Goal: Task Accomplishment & Management: Complete application form

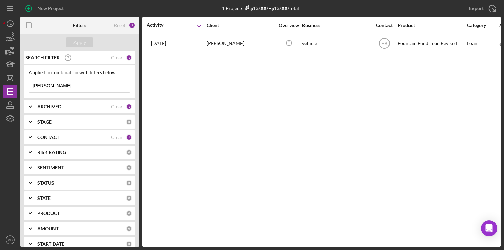
click at [237, 190] on div "Activity Icon/Table Sort Arrow Client Overview Business Contact Product Categor…" at bounding box center [321, 132] width 359 height 230
click at [87, 83] on input "samantha" at bounding box center [79, 86] width 101 height 14
type input "s"
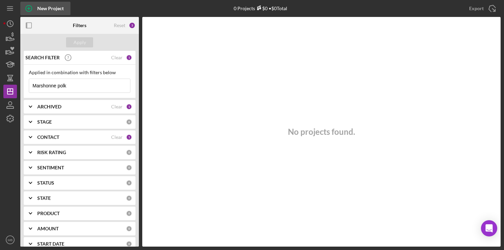
type input "Marshonne polk"
click at [29, 8] on icon "button" at bounding box center [28, 8] width 3 height 3
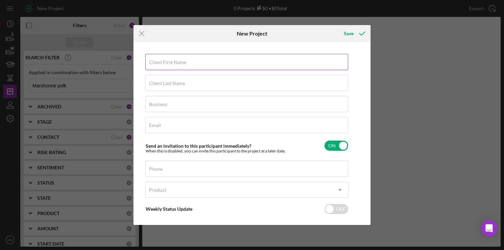
click at [294, 62] on div "Client First Name Required" at bounding box center [246, 62] width 203 height 17
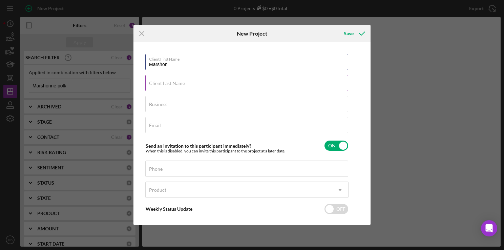
type input "Marshon"
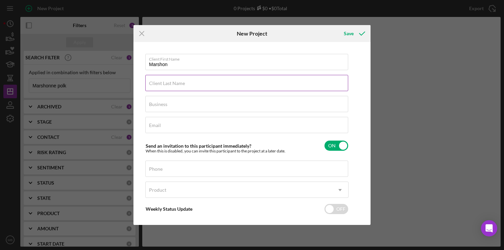
click at [297, 83] on div "Client Last Name Required" at bounding box center [246, 83] width 203 height 17
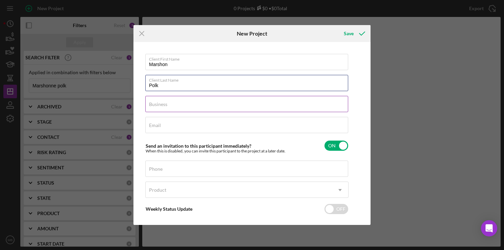
type input "Polk"
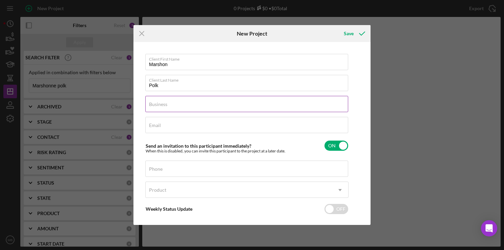
click at [280, 106] on div "Business Required" at bounding box center [246, 104] width 203 height 17
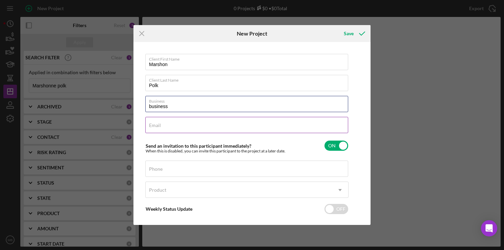
type input "business"
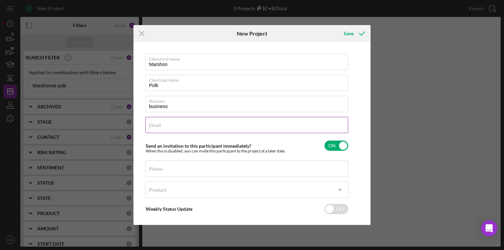
click at [301, 127] on div "Email Required" at bounding box center [246, 125] width 203 height 17
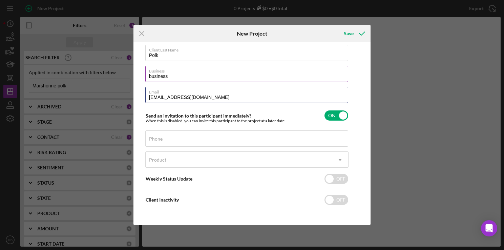
scroll to position [29, 0]
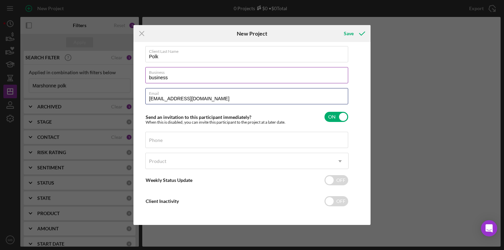
type input "marshonne35@gmail.com"
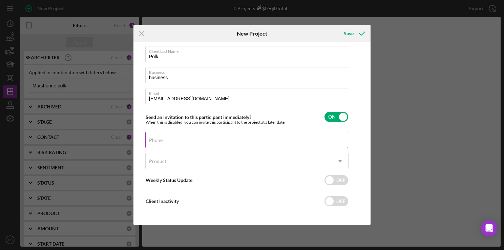
click at [247, 142] on div "Phone" at bounding box center [246, 140] width 203 height 17
type input "(215) 349-0165"
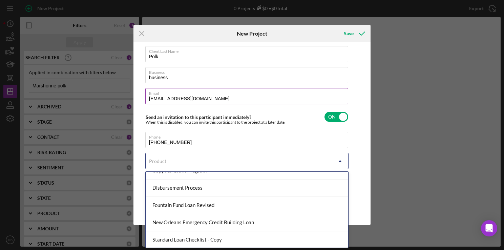
scroll to position [61, 0]
click at [232, 210] on div "Fountain Fund Loan Revised" at bounding box center [247, 205] width 203 height 17
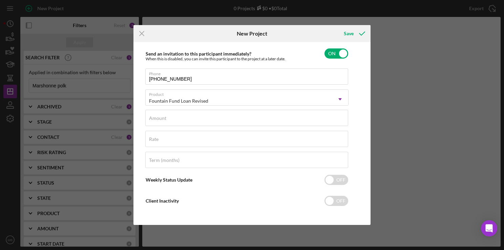
scroll to position [88, 0]
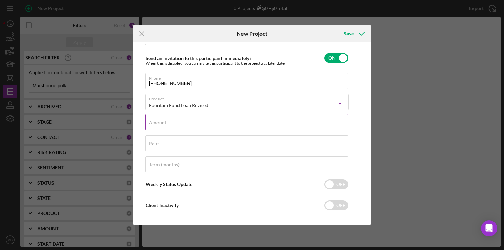
click at [270, 126] on input "Amount" at bounding box center [246, 122] width 203 height 16
type input "$15,000"
click at [259, 167] on input "Term (months)" at bounding box center [246, 164] width 203 height 16
type input "36"
click at [348, 34] on div "Save" at bounding box center [349, 34] width 10 height 14
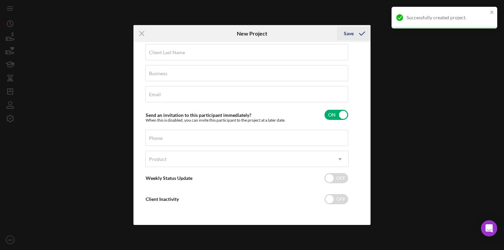
scroll to position [30, 0]
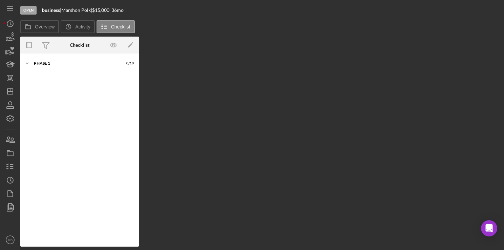
click at [208, 100] on div "Overview Internal Workflow Stage Open Icon/Dropdown Arrow Archive (can unarchiv…" at bounding box center [260, 142] width 481 height 210
click at [30, 62] on icon "Icon/Expander" at bounding box center [27, 64] width 14 height 14
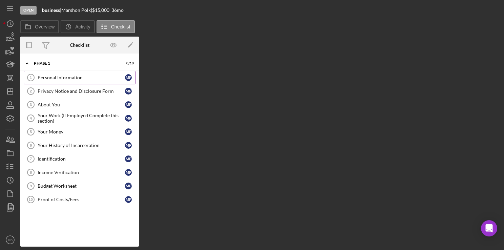
click at [42, 78] on div "Personal Information" at bounding box center [81, 77] width 87 height 5
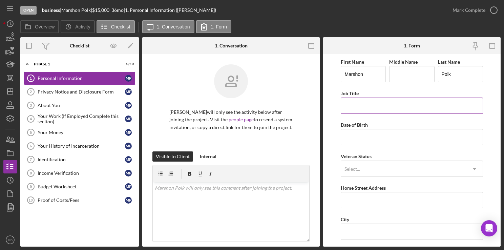
click at [401, 105] on input "Job Title" at bounding box center [412, 106] width 142 height 16
type input "Personal Care Assistant"
click at [397, 139] on input "Date of Birth" at bounding box center [412, 137] width 142 height 16
type input "07/17/1988"
click at [424, 157] on div "Veteran Status Select... Icon/Dropdown Arrow" at bounding box center [412, 164] width 142 height 25
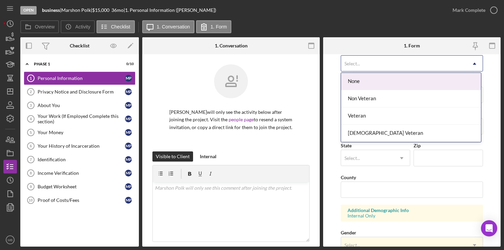
scroll to position [107, 0]
click at [418, 102] on div "Non Veteran" at bounding box center [411, 98] width 140 height 17
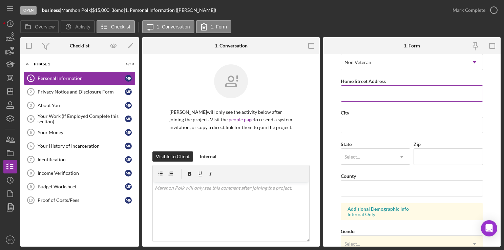
click at [421, 95] on input "Home Street Address" at bounding box center [412, 93] width 142 height 16
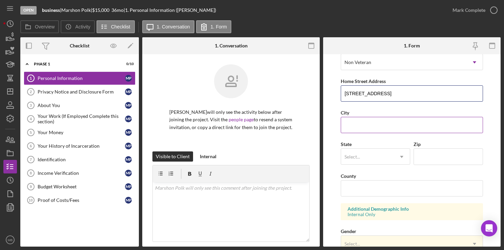
type input "1403 68th Avenue"
click at [389, 126] on input "City" at bounding box center [412, 125] width 142 height 16
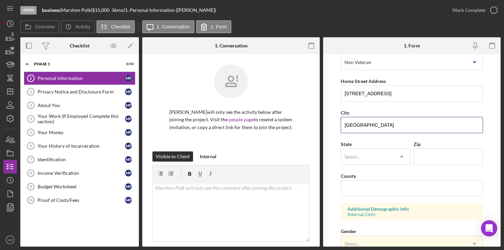
type input "Philadelphia"
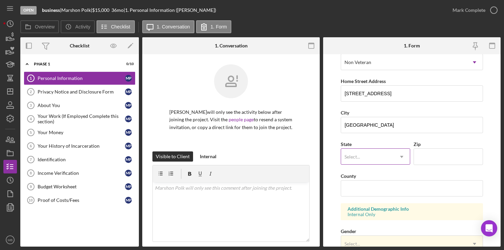
click at [345, 157] on input "text" at bounding box center [345, 156] width 1 height 5
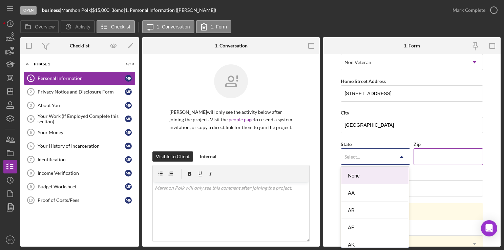
click at [435, 158] on input "Zip" at bounding box center [448, 156] width 69 height 16
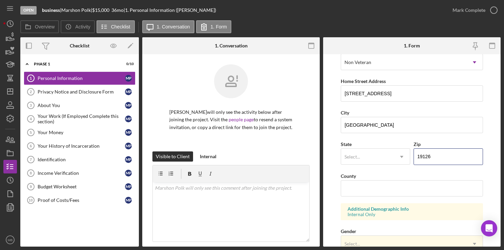
type input "19126"
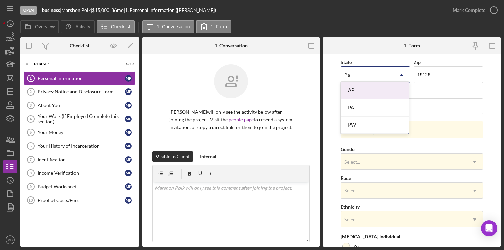
scroll to position [192, 0]
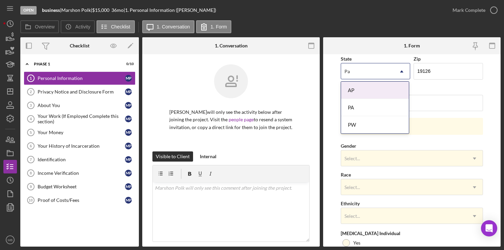
type input "Pa"
click at [421, 170] on div "Race Select... Icon/Dropdown Arrow" at bounding box center [412, 182] width 142 height 25
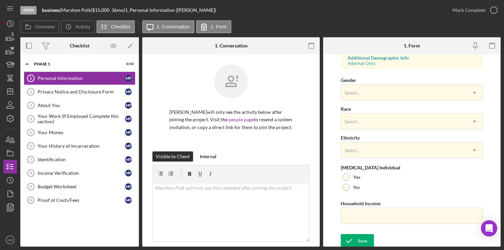
scroll to position [259, 0]
click at [360, 240] on div "Save" at bounding box center [362, 240] width 9 height 14
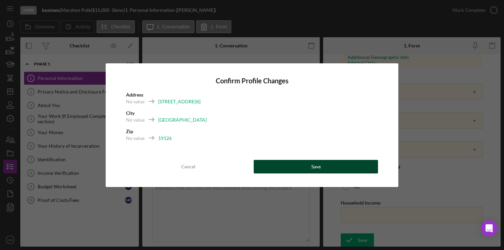
click at [320, 170] on div "Save" at bounding box center [315, 167] width 9 height 14
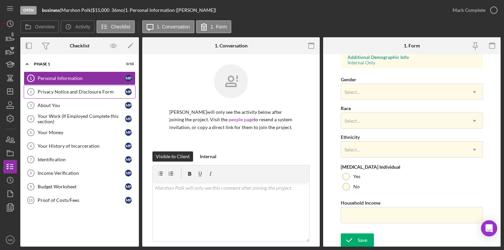
click at [69, 93] on div "Privacy Notice and Disclosure Form" at bounding box center [81, 91] width 87 height 5
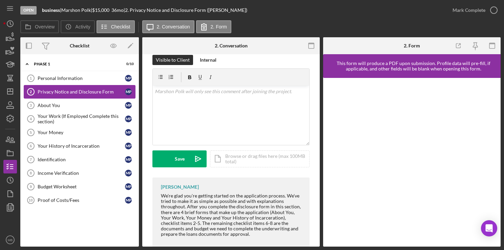
scroll to position [125, 0]
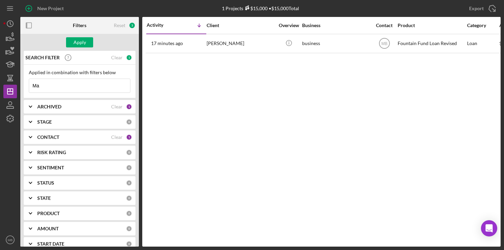
type input "M"
click at [30, 11] on icon "button" at bounding box center [28, 8] width 17 height 17
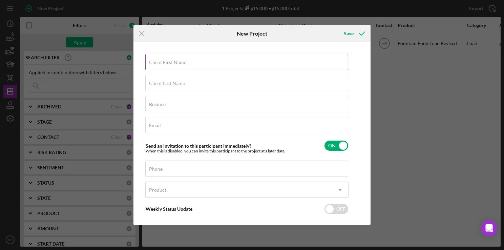
click at [283, 67] on input "Client First Name" at bounding box center [246, 62] width 203 height 16
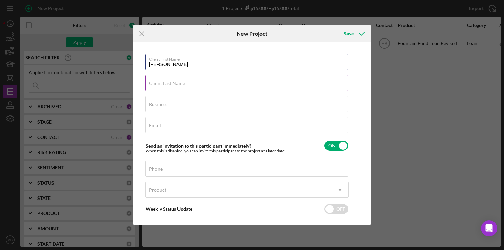
type input "[PERSON_NAME]"
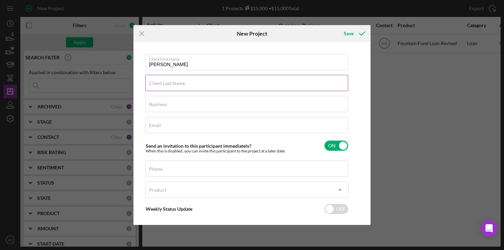
click at [255, 87] on input "Client Last Name" at bounding box center [246, 83] width 203 height 16
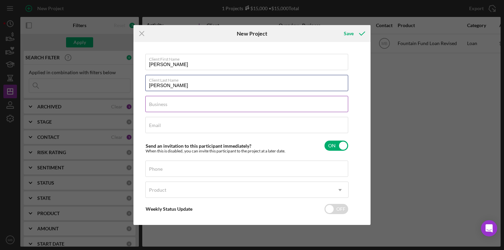
type input "[PERSON_NAME]"
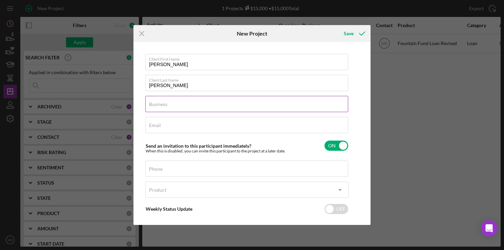
click at [289, 108] on input "Business" at bounding box center [246, 104] width 203 height 16
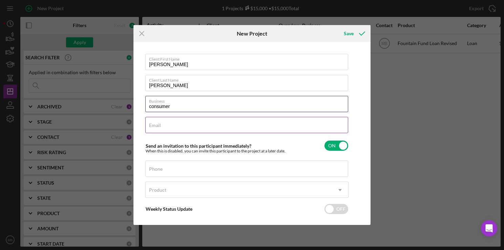
type input "consumer"
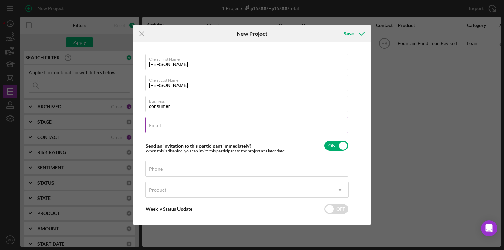
click at [297, 129] on input "Email" at bounding box center [246, 125] width 203 height 16
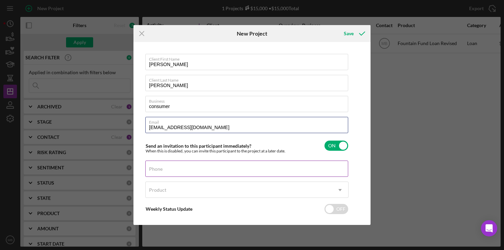
type input "georgemcduffie1983@gmail.com"
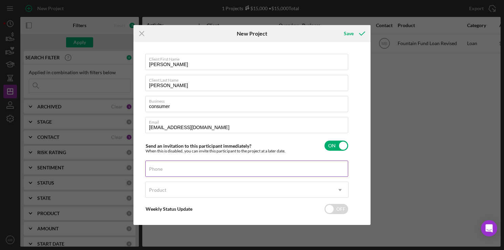
click at [259, 172] on input "Phone" at bounding box center [246, 169] width 203 height 16
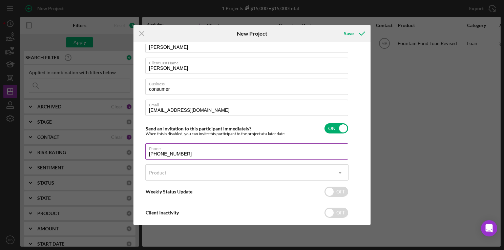
scroll to position [30, 0]
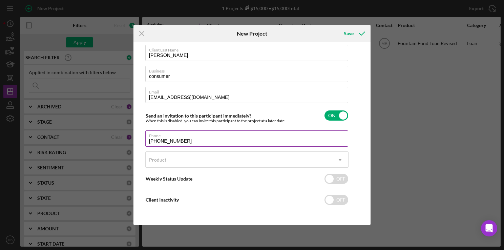
type input "(267) 694-3648"
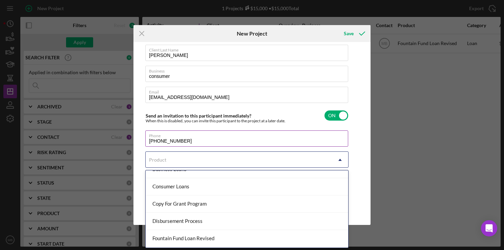
scroll to position [60, 0]
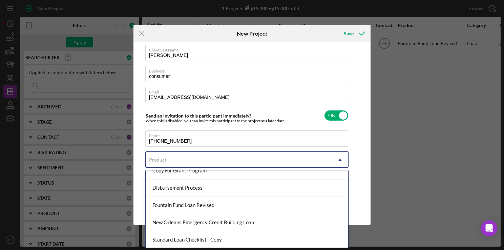
click at [238, 207] on div "Fountain Fund Loan Revised" at bounding box center [247, 205] width 203 height 17
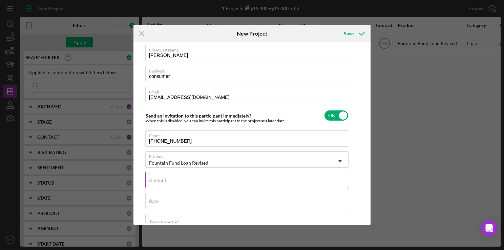
click at [258, 182] on div "Amount" at bounding box center [246, 180] width 203 height 17
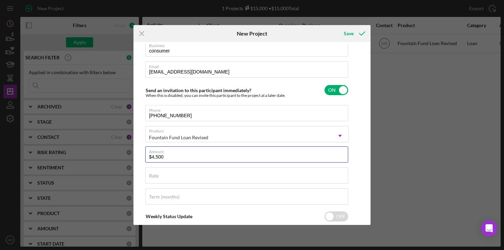
scroll to position [64, 0]
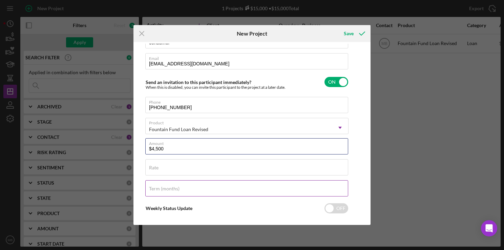
type input "$4,500"
click at [263, 192] on input "Term (months)" at bounding box center [246, 188] width 203 height 16
type input "1"
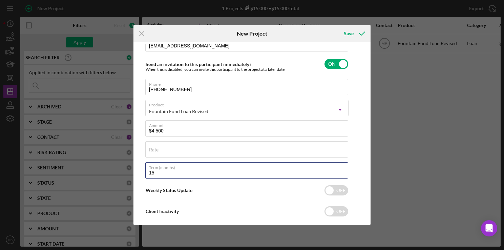
scroll to position [93, 0]
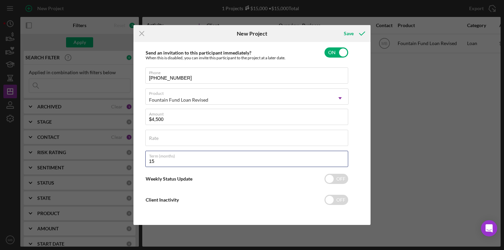
type input "15"
click at [408, 175] on div "Icon/Menu Close New Project Save Client First Name George Client Last Name McDu…" at bounding box center [252, 125] width 504 height 250
click at [349, 33] on div "Save" at bounding box center [349, 34] width 10 height 14
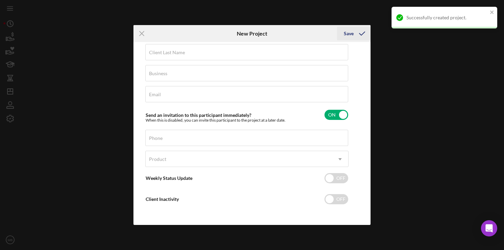
scroll to position [30, 0]
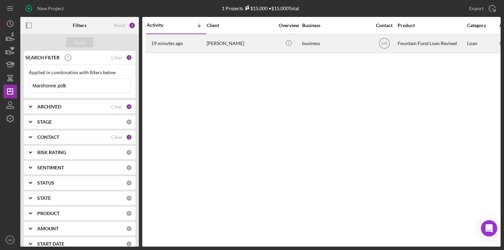
click at [219, 45] on div "Marshon Polk" at bounding box center [241, 44] width 68 height 18
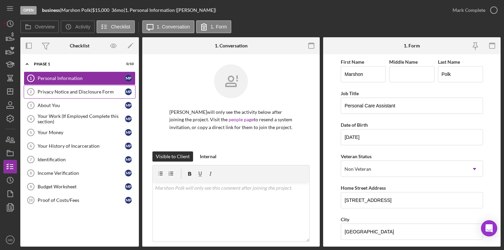
click at [87, 90] on div "Privacy Notice and Disclosure Form" at bounding box center [81, 91] width 87 height 5
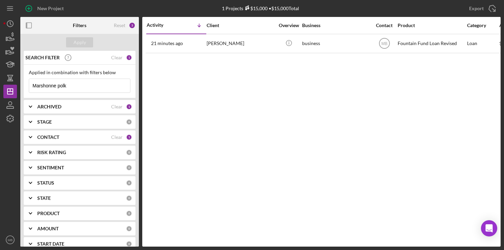
click at [70, 88] on input "Marshonne polk" at bounding box center [79, 86] width 101 height 14
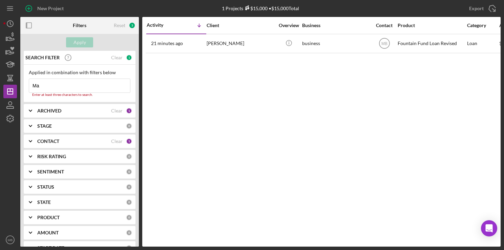
type input "M"
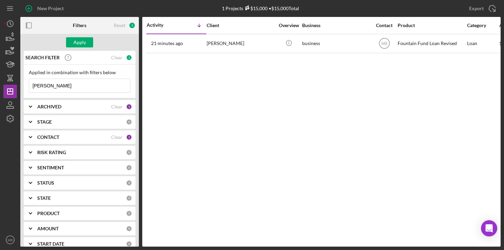
type input "george"
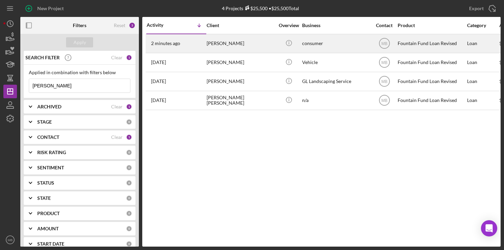
click at [246, 45] on div "[PERSON_NAME]" at bounding box center [241, 44] width 68 height 18
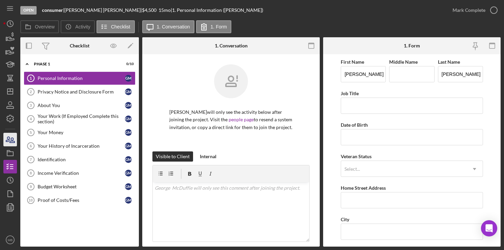
click at [12, 145] on icon "button" at bounding box center [10, 139] width 17 height 17
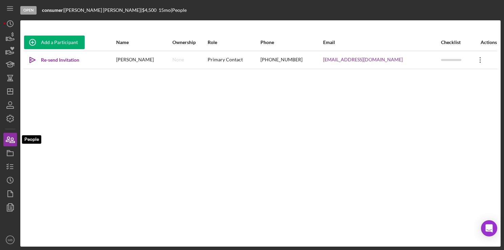
click at [480, 61] on icon "Icon/Overflow" at bounding box center [480, 60] width 17 height 17
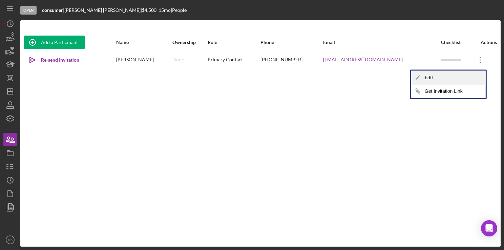
click at [451, 78] on div "Icon/Edit Edit" at bounding box center [448, 78] width 75 height 14
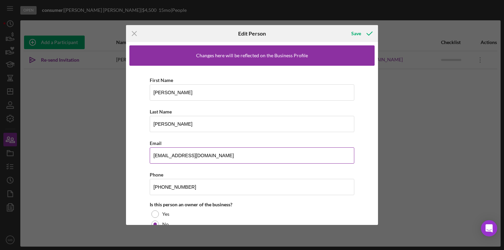
click at [186, 155] on input "georgemcduffie1983@gmail.com" at bounding box center [252, 155] width 205 height 16
type input "geomcduffie1983@gmail.com"
click at [355, 35] on div "Save" at bounding box center [356, 34] width 10 height 14
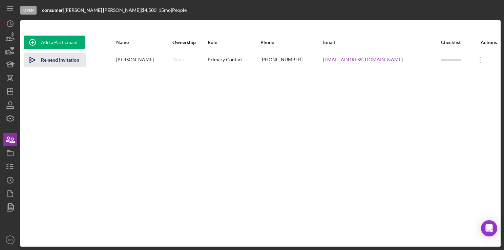
click at [48, 58] on div "Re-send Invitation" at bounding box center [60, 60] width 38 height 14
click at [89, 87] on div "Add a Participant Name Ownership Role Phone Email Checklist Actions Icon/icon-i…" at bounding box center [260, 133] width 481 height 199
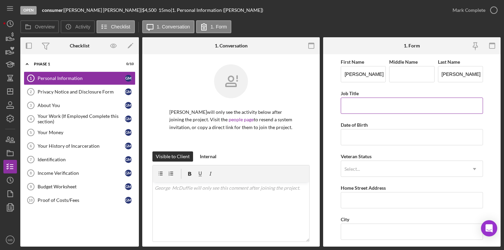
click at [369, 111] on input "Job Title" at bounding box center [412, 106] width 142 height 16
click at [332, 118] on form "First Name George Middle Name Last Name McDuffie Job Title Date of Birth Vetera…" at bounding box center [412, 150] width 178 height 192
click at [361, 109] on input "Job Title" at bounding box center [412, 106] width 142 height 16
type input "Personal Care Assistant"
type input "07/17/1988"
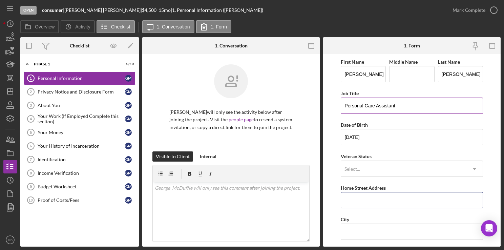
type input "1403 68th Avenue"
type input "Philadelphia"
type input "19126"
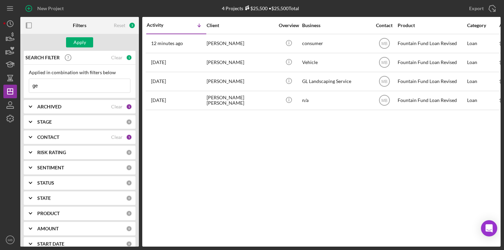
type input "g"
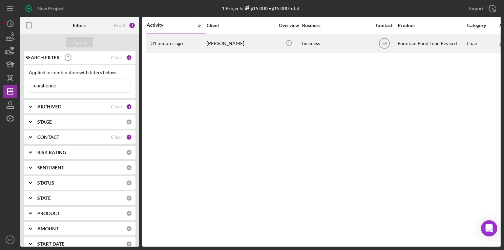
type input "marshonne"
click at [198, 43] on div "31 minutes ago Marshon Polk" at bounding box center [176, 44] width 59 height 18
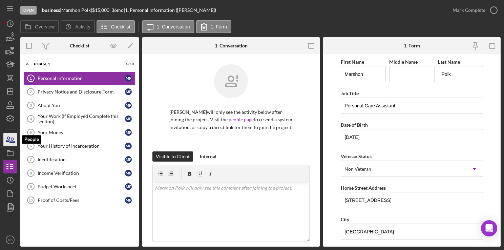
click at [7, 139] on icon "button" at bounding box center [8, 139] width 4 height 5
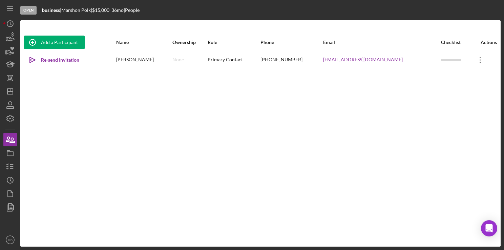
click at [480, 58] on icon "Icon/Overflow" at bounding box center [480, 60] width 17 height 17
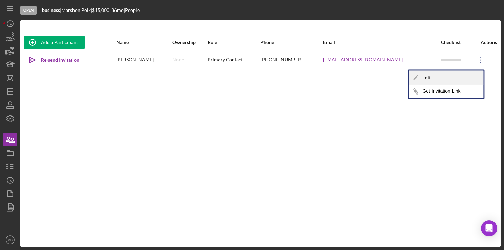
click at [446, 77] on div "Icon/Edit Edit" at bounding box center [446, 78] width 75 height 14
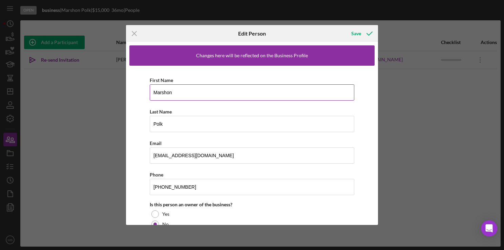
click at [223, 96] on input "Marshon" at bounding box center [252, 92] width 205 height 16
type input "Marshonne"
click at [354, 32] on div "Save" at bounding box center [356, 34] width 10 height 14
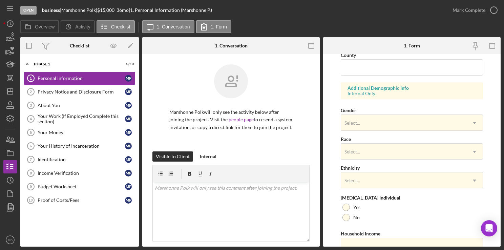
scroll to position [259, 0]
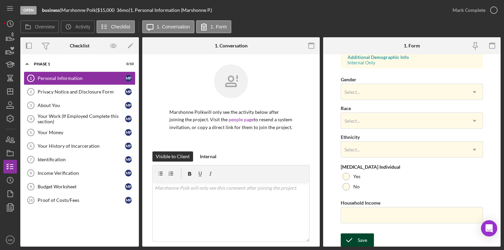
click at [356, 242] on icon "submit" at bounding box center [349, 240] width 17 height 17
click at [502, 17] on div "Open business | Marshonne Polk | $15,000 $15,000 36 mo | 1. Personal Informatio…" at bounding box center [252, 125] width 504 height 250
click at [0, 0] on icon "button" at bounding box center [0, 0] width 0 height 0
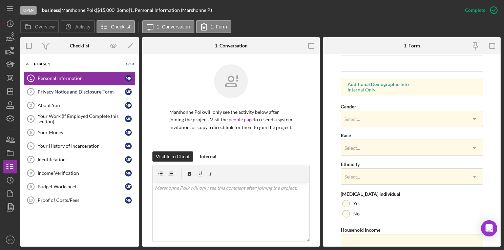
scroll to position [123, 0]
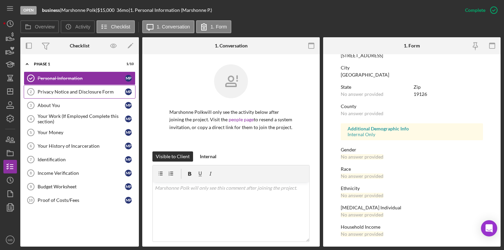
click at [80, 90] on div "Privacy Notice and Disclosure Form" at bounding box center [81, 91] width 87 height 5
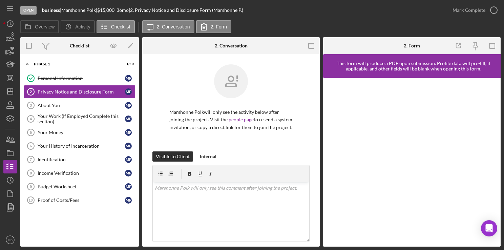
click at [114, 235] on div "Icon/Expander Phase 1 1 / 10 Personal Information Personal Information M P Priv…" at bounding box center [79, 151] width 119 height 186
click at [10, 137] on icon "button" at bounding box center [10, 139] width 17 height 17
click at [493, 13] on icon "button" at bounding box center [494, 10] width 17 height 17
click at [41, 106] on div "About You" at bounding box center [81, 105] width 87 height 5
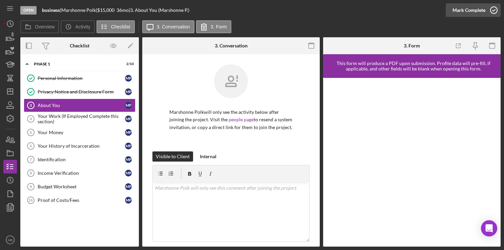
click at [496, 12] on icon "button" at bounding box center [494, 10] width 17 height 17
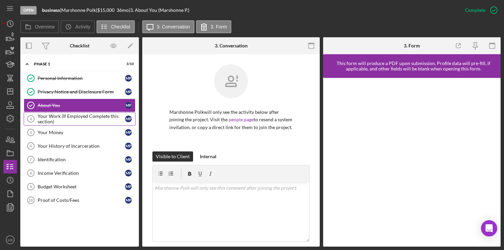
click at [57, 118] on div "Your Work (If Employed Complete this section)" at bounding box center [81, 119] width 87 height 11
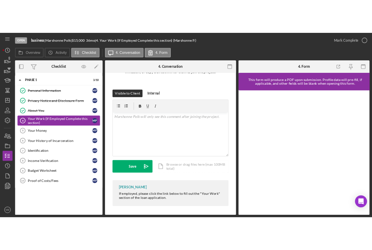
scroll to position [94, 0]
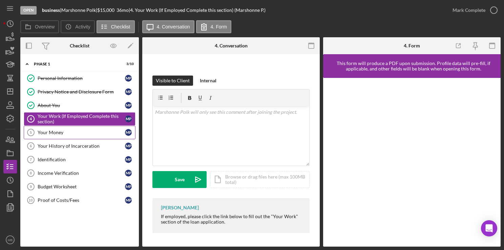
click at [45, 130] on div "Your Money" at bounding box center [81, 132] width 87 height 5
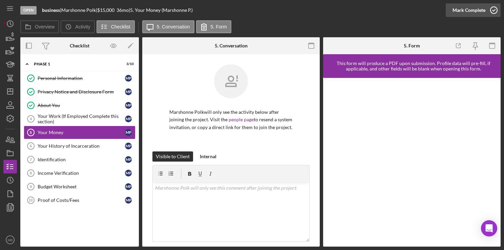
click at [491, 12] on circle "button" at bounding box center [494, 10] width 7 height 7
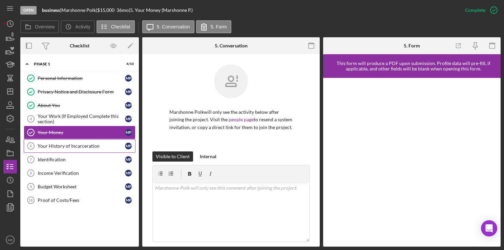
click at [74, 148] on link "Your History of Incarceration 6 Your History of Incarceration M P" at bounding box center [80, 146] width 112 height 14
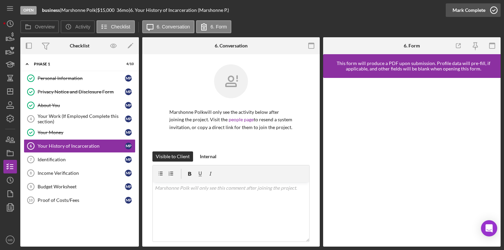
click at [494, 11] on icon "button" at bounding box center [494, 10] width 17 height 17
click at [47, 159] on div "Identification" at bounding box center [81, 159] width 87 height 5
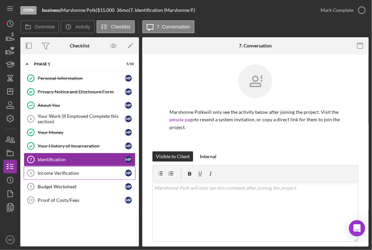
click at [80, 173] on div "Income Verification" at bounding box center [81, 172] width 87 height 5
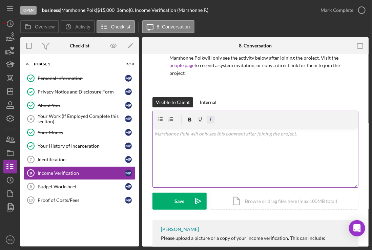
scroll to position [67, 0]
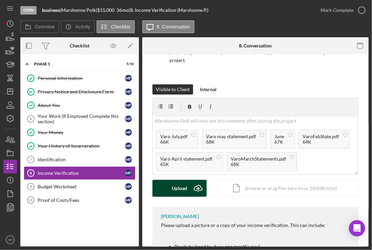
click at [196, 189] on icon "Icon/Upload" at bounding box center [198, 188] width 17 height 17
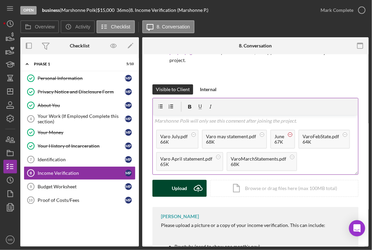
click at [288, 135] on circle at bounding box center [290, 135] width 4 height 4
click at [185, 186] on div "Upload" at bounding box center [179, 188] width 15 height 17
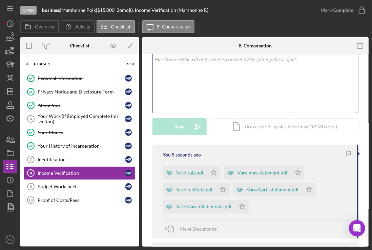
scroll to position [137, 0]
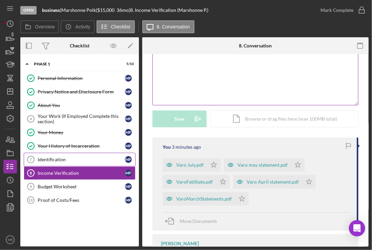
click at [78, 158] on div "Identification" at bounding box center [81, 159] width 87 height 5
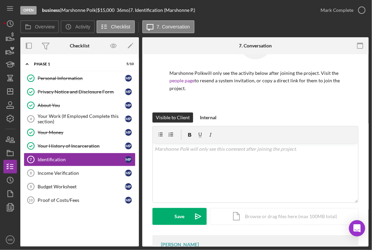
scroll to position [57, 0]
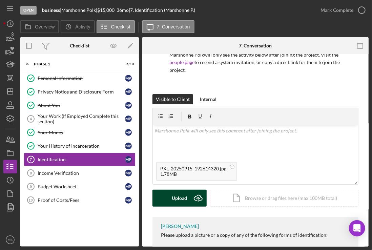
click at [187, 195] on button "Upload Icon/Upload" at bounding box center [179, 198] width 54 height 17
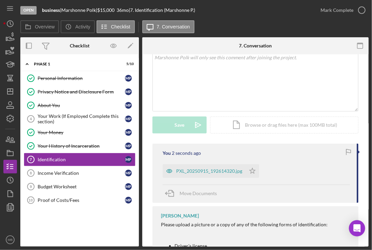
scroll to position [131, 0]
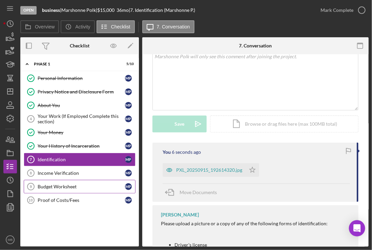
click at [79, 184] on div "Budget Worksheet" at bounding box center [81, 186] width 87 height 5
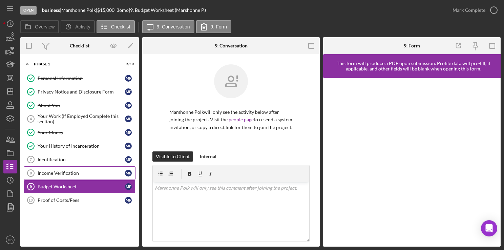
click at [67, 171] on div "Income Verification" at bounding box center [81, 172] width 87 height 5
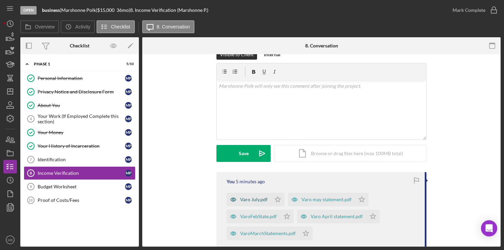
click at [254, 200] on div "Varo July.pdf" at bounding box center [253, 199] width 27 height 5
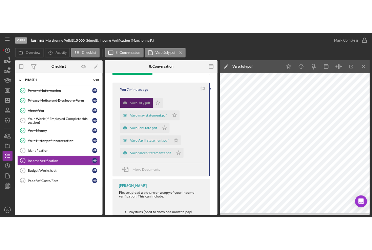
scroll to position [215, 0]
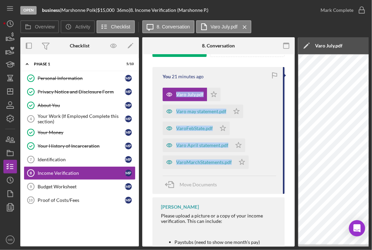
drag, startPoint x: 178, startPoint y: 173, endPoint x: 290, endPoint y: 69, distance: 153.0
click at [290, 69] on div "Marshonne Polk will only see the activity below after joining the project. Visi…" at bounding box center [218, 101] width 152 height 525
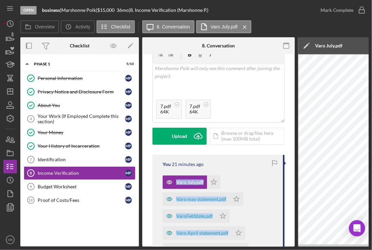
scroll to position [118, 0]
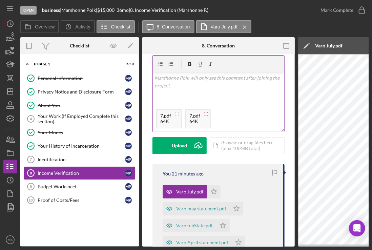
click at [204, 113] on circle at bounding box center [206, 114] width 4 height 4
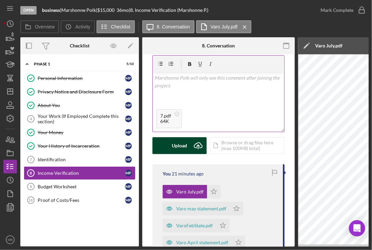
click at [178, 142] on div "Upload" at bounding box center [179, 145] width 15 height 17
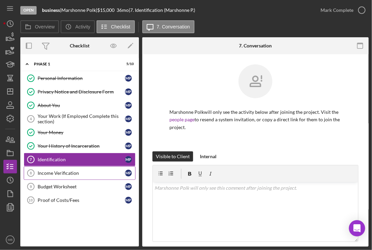
click at [69, 173] on div "Income Verification" at bounding box center [81, 172] width 87 height 5
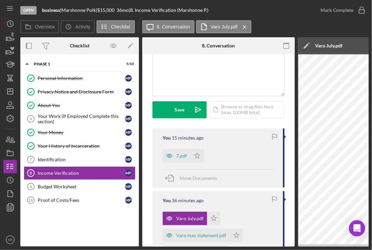
scroll to position [155, 0]
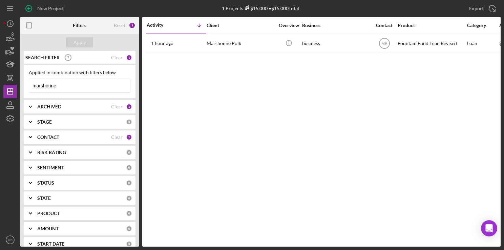
click at [62, 85] on input "marshonne" at bounding box center [79, 86] width 101 height 14
type input "m"
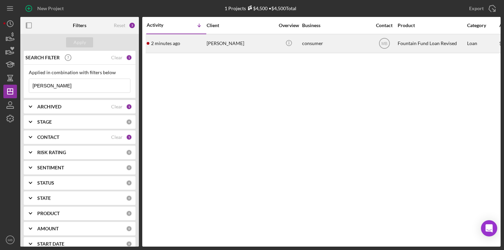
type input "[PERSON_NAME]"
click at [183, 47] on div "2 minutes ago [PERSON_NAME]" at bounding box center [176, 44] width 59 height 18
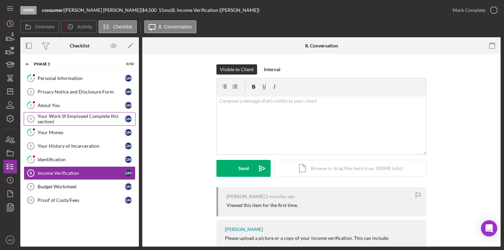
click at [60, 115] on div "Your Work (If Employed Complete this section)" at bounding box center [81, 119] width 87 height 11
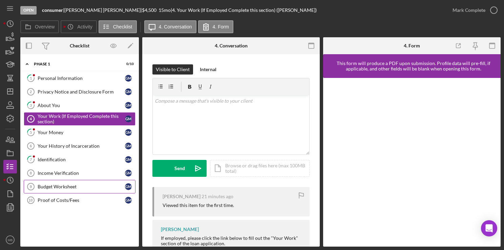
click at [79, 184] on div "Budget Worksheet" at bounding box center [81, 186] width 87 height 5
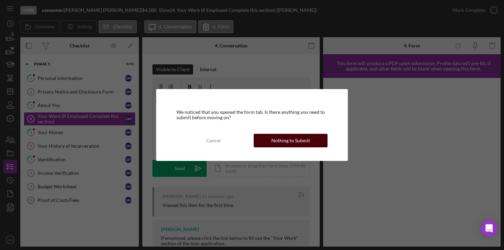
click at [301, 137] on div "Nothing to Submit" at bounding box center [290, 141] width 39 height 14
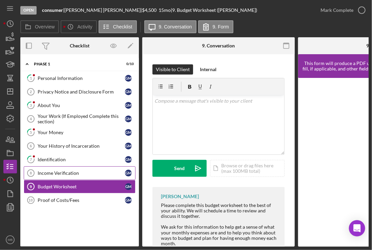
click at [81, 172] on div "Income Verification" at bounding box center [81, 172] width 87 height 5
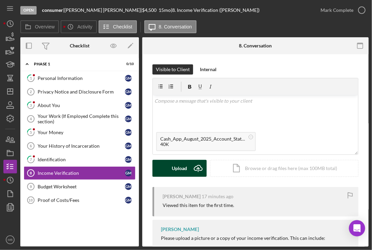
click at [195, 165] on icon "Icon/Upload" at bounding box center [198, 168] width 17 height 17
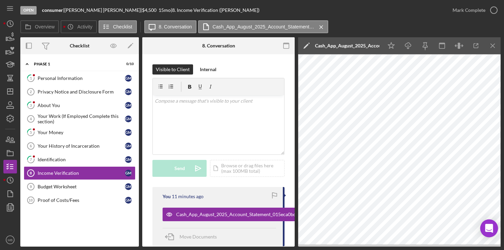
click at [489, 221] on div "Open Intercom Messenger" at bounding box center [490, 229] width 18 height 18
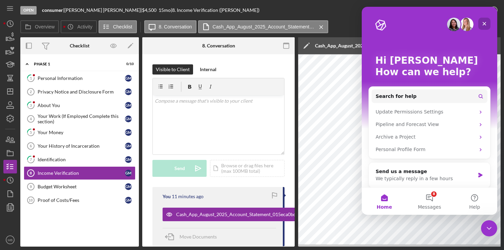
click at [482, 25] on icon "Close" at bounding box center [484, 23] width 5 height 5
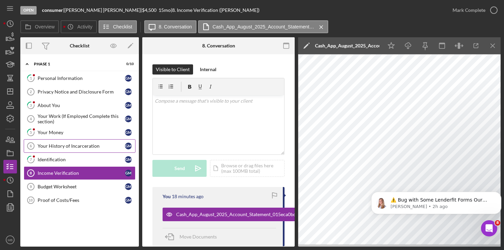
click at [91, 144] on div "Your History of Incarceration" at bounding box center [81, 145] width 87 height 5
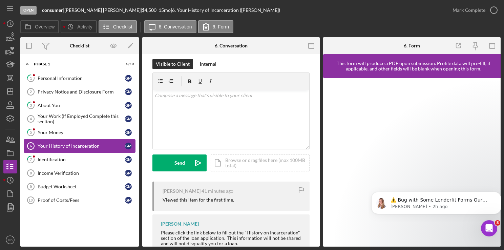
scroll to position [54, 0]
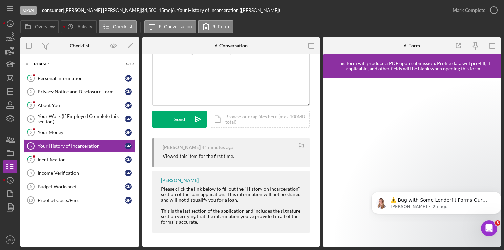
click at [56, 157] on div "Identification" at bounding box center [81, 159] width 87 height 5
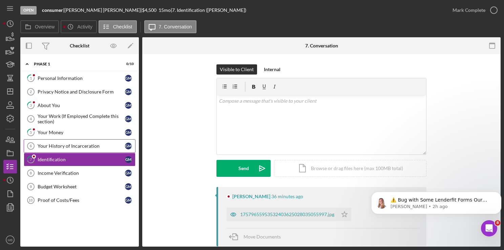
click at [59, 146] on div "Your History of Incarceration" at bounding box center [81, 145] width 87 height 5
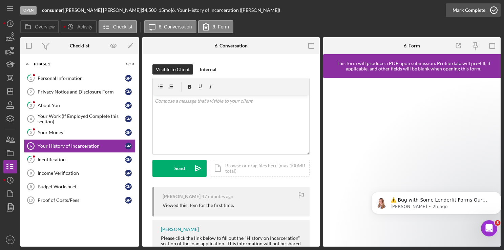
click at [497, 8] on circle "button" at bounding box center [494, 10] width 7 height 7
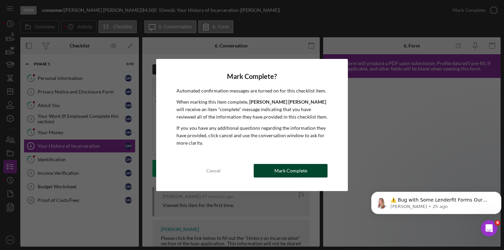
click at [290, 177] on div "Mark Complete" at bounding box center [290, 171] width 33 height 14
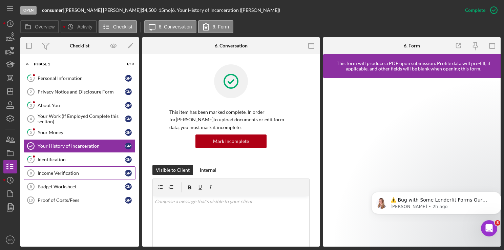
click at [41, 176] on link "Income Verification 8 Income Verification G M" at bounding box center [80, 173] width 112 height 14
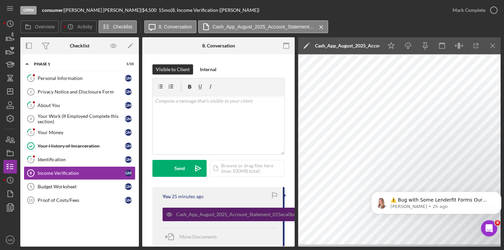
click at [228, 216] on div "Cash_App_August_2025_Account_Statement_015eca0bd3811acf161fe0f0d3fed5dd36f360fa…" at bounding box center [396, 214] width 440 height 5
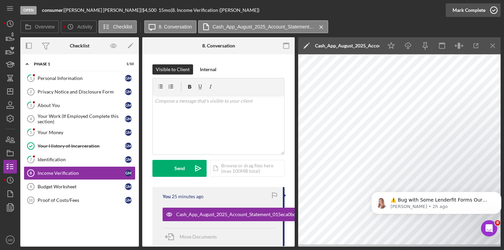
click at [494, 12] on icon "button" at bounding box center [494, 10] width 17 height 17
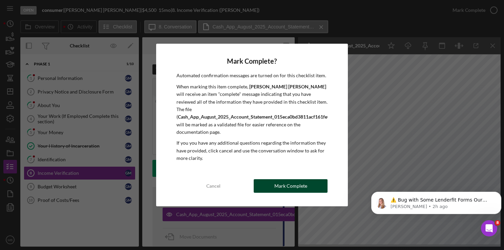
click at [294, 189] on div "Mark Complete" at bounding box center [290, 186] width 33 height 14
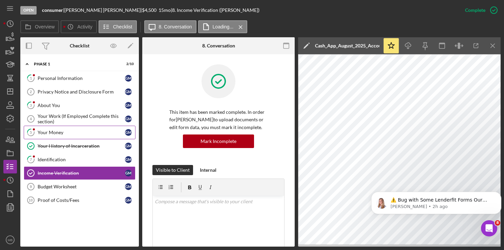
click at [55, 133] on div "Your Money" at bounding box center [81, 132] width 87 height 5
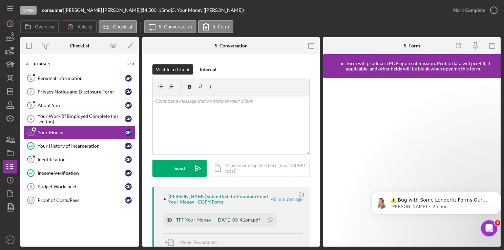
click at [233, 217] on div "TFF Your Money -- [DATE] 03_41pm.pdf" at bounding box center [218, 219] width 84 height 5
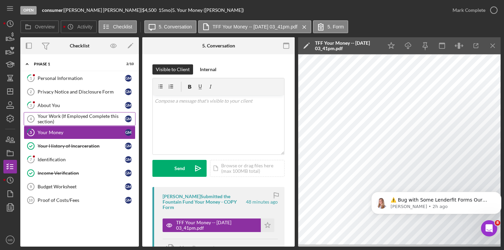
click at [79, 119] on div "Your Work (If Employed Complete this section)" at bounding box center [81, 119] width 87 height 11
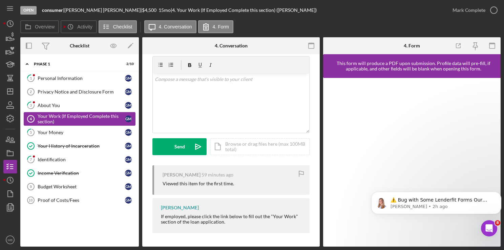
scroll to position [32, 0]
click at [54, 135] on link "5 Your Money G M" at bounding box center [80, 133] width 112 height 14
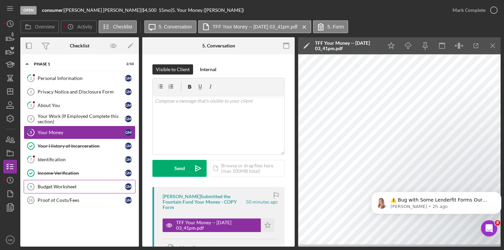
click at [59, 188] on div "Budget Worksheet" at bounding box center [81, 186] width 87 height 5
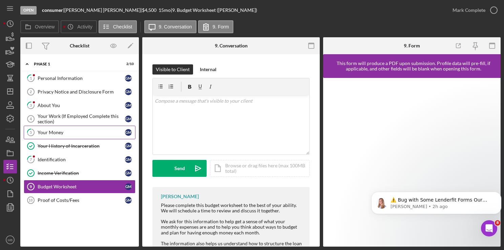
click at [43, 134] on div "Your Money" at bounding box center [81, 132] width 87 height 5
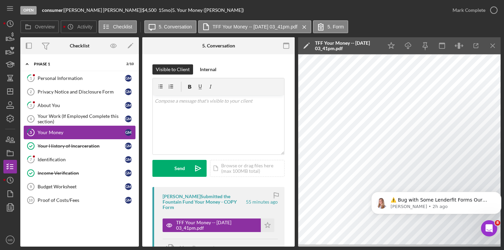
click at [82, 130] on div "Your Money" at bounding box center [81, 132] width 87 height 5
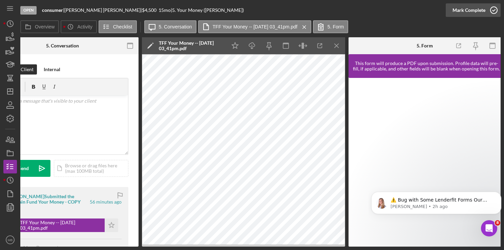
click at [495, 9] on icon "button" at bounding box center [494, 10] width 17 height 17
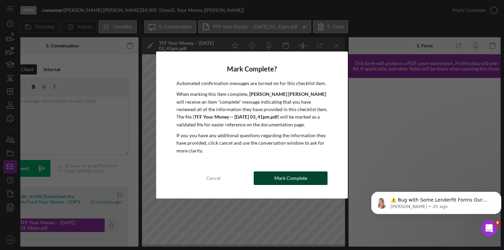
click at [287, 181] on div "Mark Complete" at bounding box center [290, 178] width 33 height 14
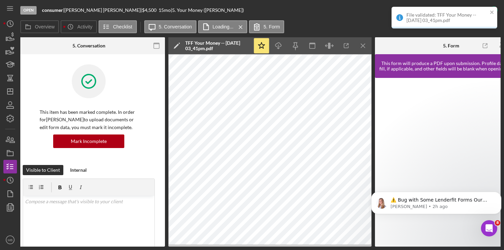
scroll to position [0, 0]
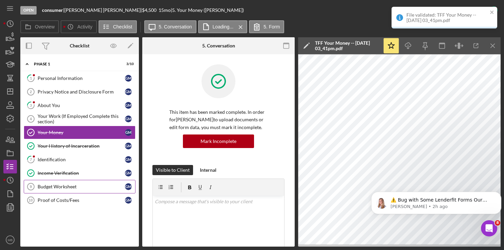
click at [68, 188] on div "Budget Worksheet" at bounding box center [81, 186] width 87 height 5
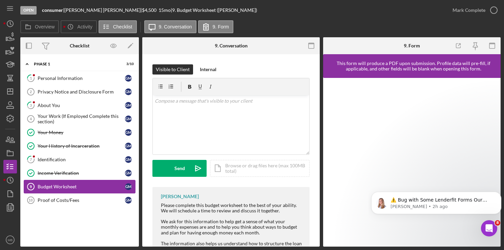
click at [373, 183] on body "⚠️ Bug with Some Lenderfit Forms Our third-party form provider is experiencing …" at bounding box center [436, 204] width 130 height 49
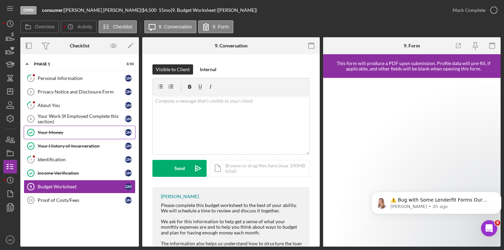
click at [371, 182] on body "⚠️ Bug with Some Lenderfit Forms Our third-party form provider is experiencing …" at bounding box center [436, 204] width 130 height 49
click at [373, 178] on html "⚠️ Bug with Some Lenderfit Forms Our third-party form provider is experiencing …" at bounding box center [437, 205] width 136 height 54
click at [372, 187] on body "⚠️ Bug with Some Lenderfit Forms Our third-party form provider is experiencing …" at bounding box center [436, 204] width 130 height 49
click at [372, 185] on body "⚠️ Bug with Some Lenderfit Forms Our third-party form provider is experiencing …" at bounding box center [436, 204] width 130 height 49
click at [372, 186] on body "⚠️ Bug with Some Lenderfit Forms Our third-party form provider is experiencing …" at bounding box center [436, 204] width 130 height 49
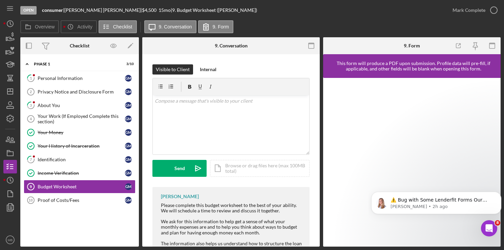
click at [382, 188] on body "⚠️ Bug with Some Lenderfit Forms Our third-party form provider is experiencing …" at bounding box center [436, 204] width 130 height 49
click at [374, 183] on body "⚠️ Bug with Some Lenderfit Forms Our third-party form provider is experiencing …" at bounding box center [436, 204] width 130 height 49
click at [494, 9] on icon "button" at bounding box center [494, 10] width 17 height 17
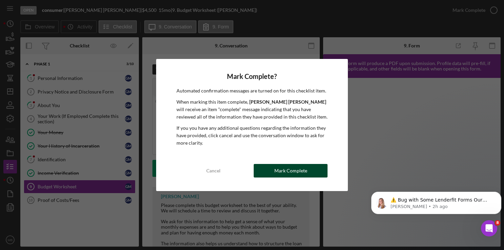
click at [291, 172] on div "Mark Complete" at bounding box center [290, 171] width 33 height 14
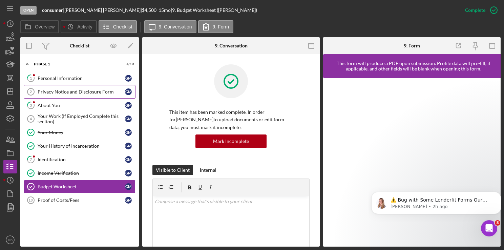
click at [77, 93] on div "Privacy Notice and Disclosure Form" at bounding box center [81, 91] width 87 height 5
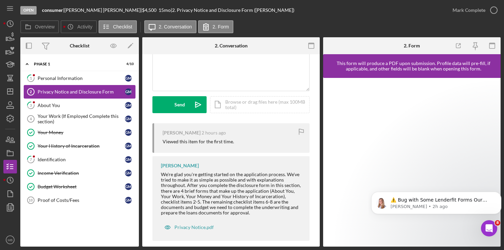
scroll to position [71, 0]
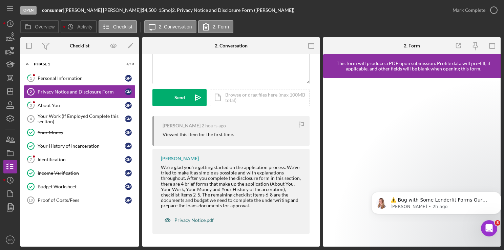
click at [198, 221] on div "Privacy Notice.pdf" at bounding box center [194, 220] width 39 height 5
click at [495, 11] on icon "button" at bounding box center [494, 10] width 17 height 17
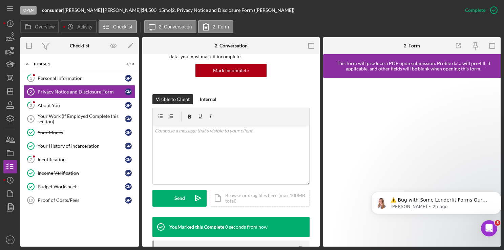
scroll to position [172, 0]
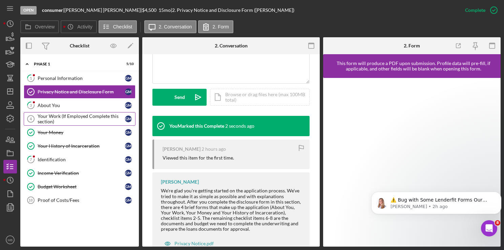
click at [72, 118] on div "Your Work (If Employed Complete this section)" at bounding box center [81, 119] width 87 height 11
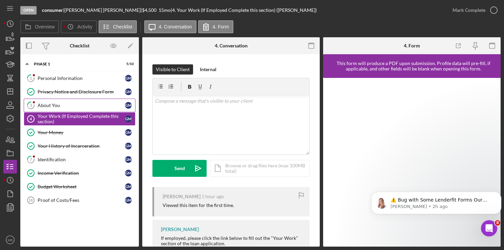
click at [52, 103] on div "About You" at bounding box center [81, 105] width 87 height 5
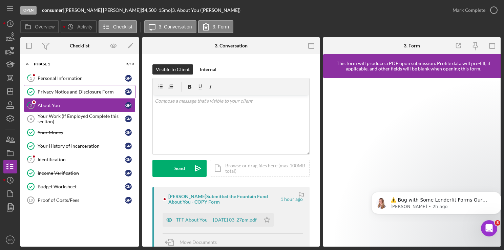
click at [85, 88] on link "Privacy Notice and Disclosure Form Privacy Notice and Disclosure Form G M" at bounding box center [80, 92] width 112 height 14
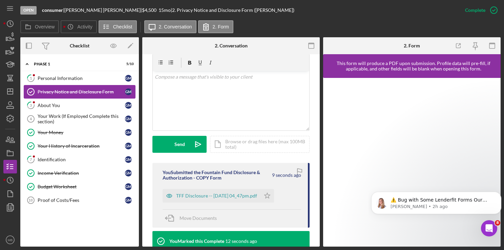
scroll to position [121, 0]
